Goal: Find specific page/section: Find specific page/section

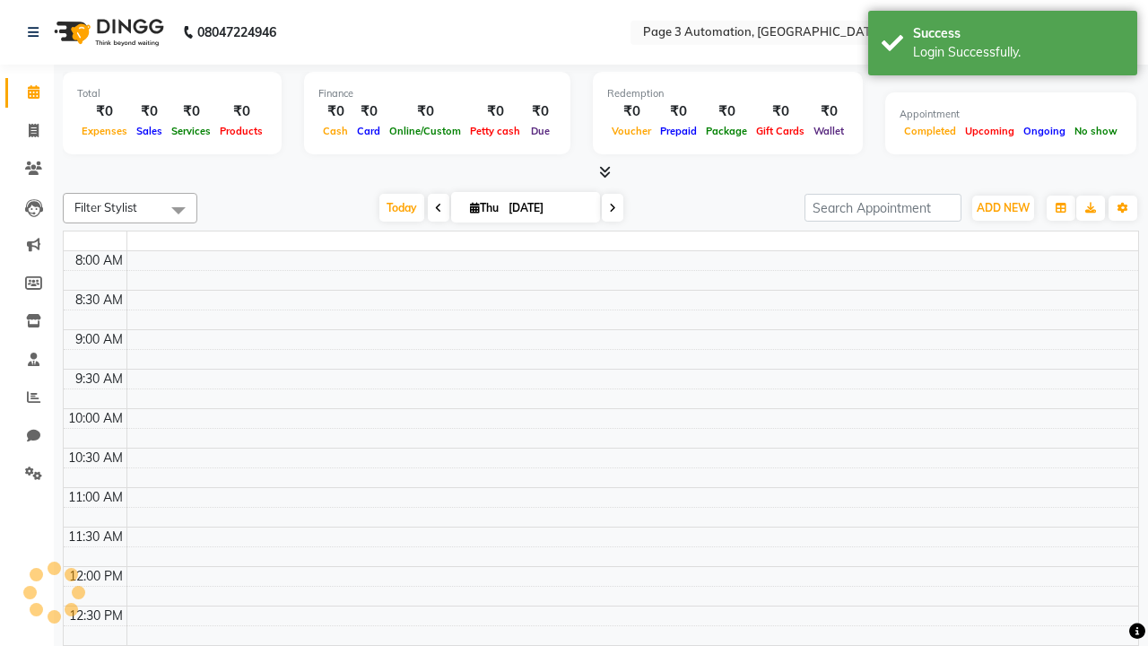
select select "en"
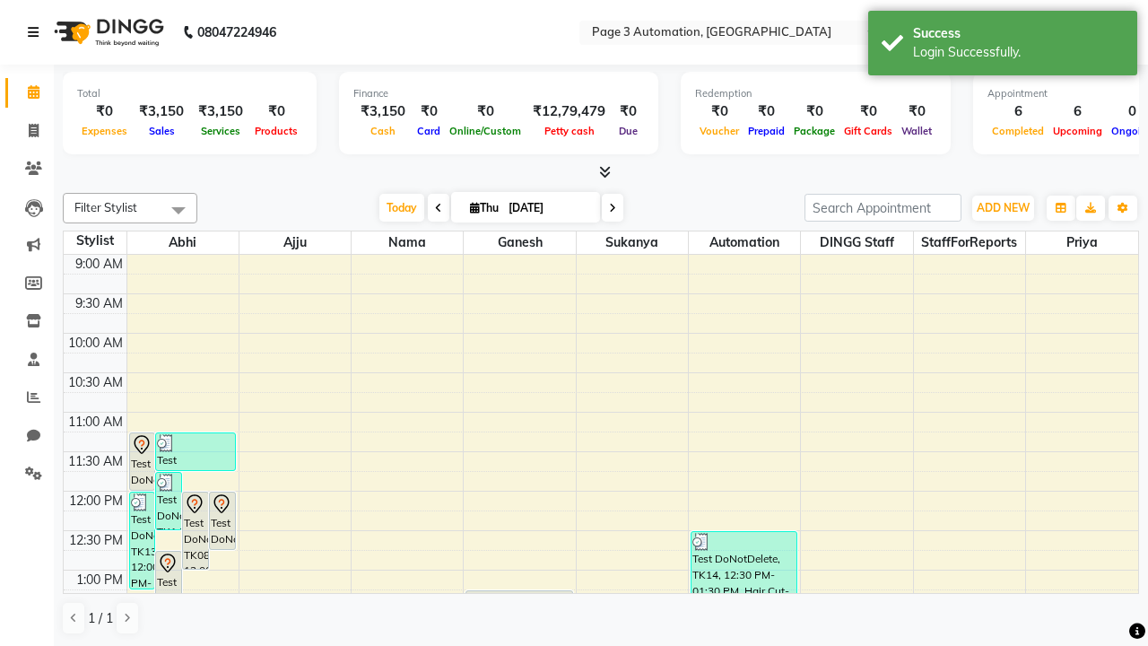
click at [37, 32] on icon at bounding box center [33, 32] width 11 height 13
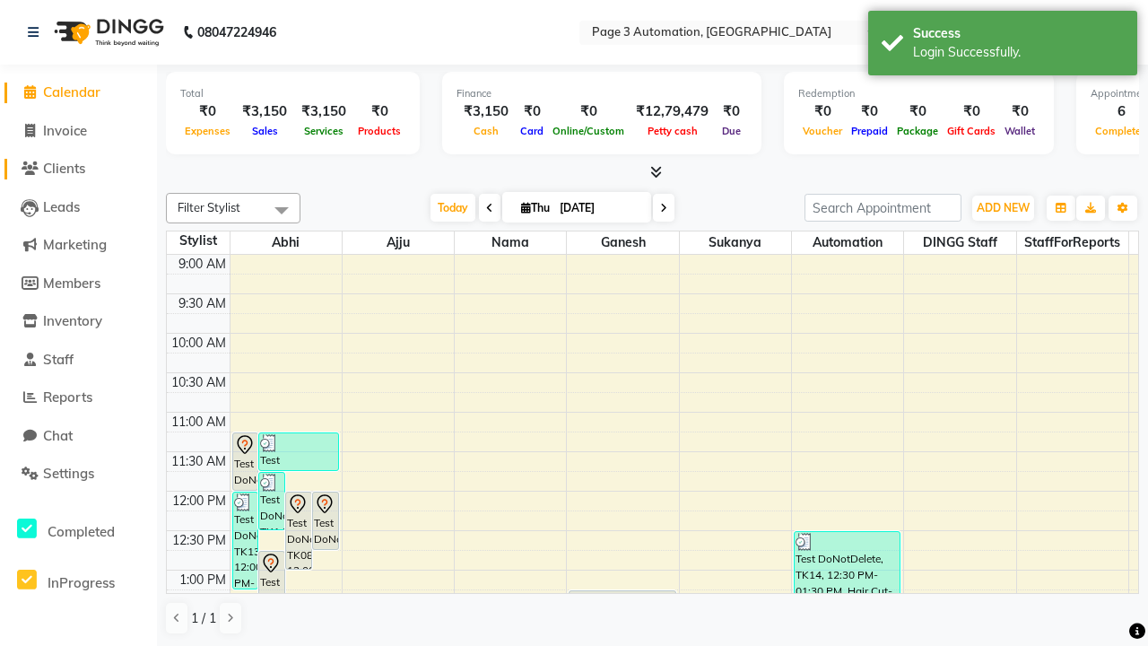
click at [78, 169] on span "Clients" at bounding box center [64, 168] width 42 height 17
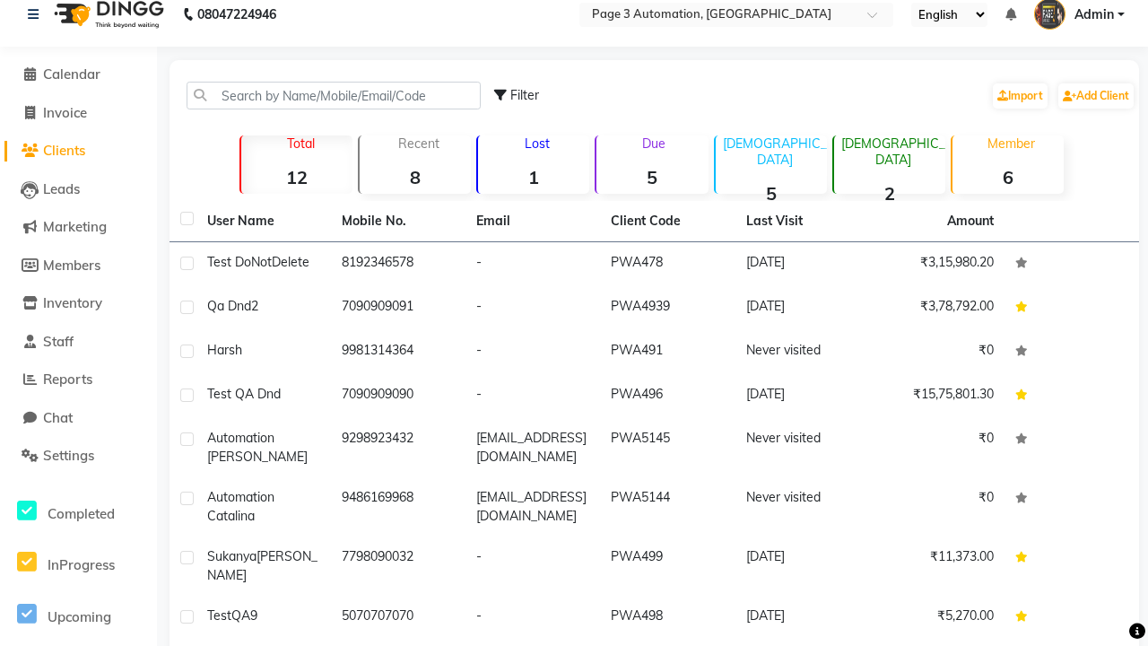
scroll to position [17, 0]
